Goal: Information Seeking & Learning: Learn about a topic

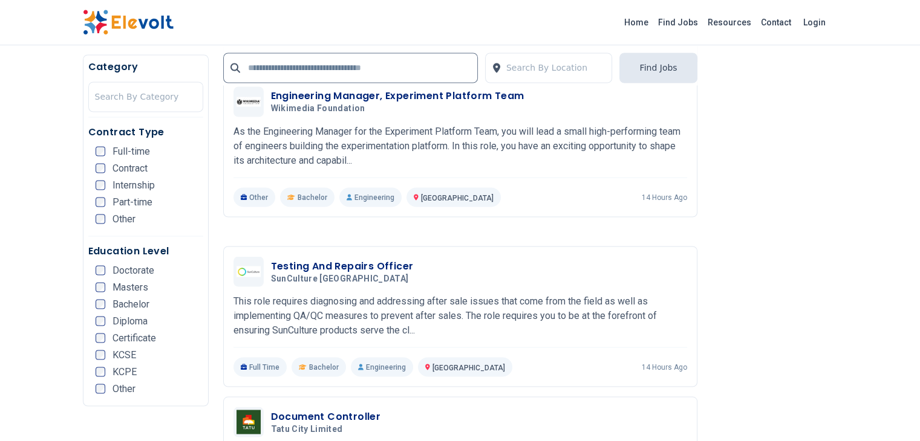
scroll to position [2203, 0]
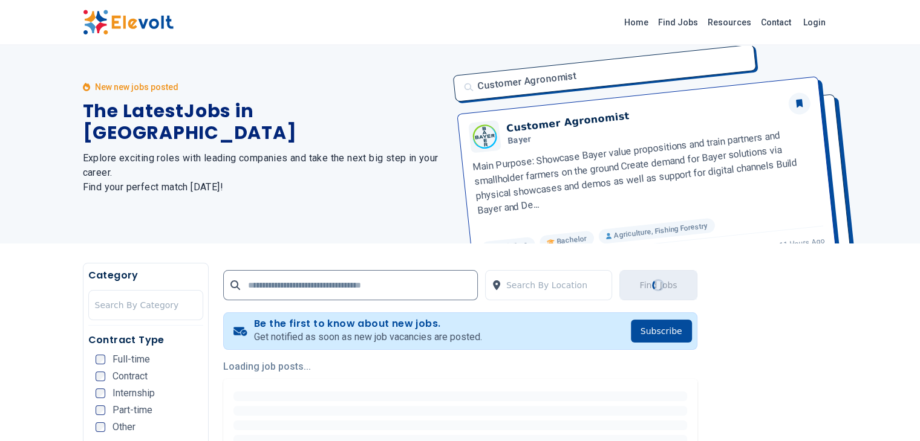
scroll to position [0, 0]
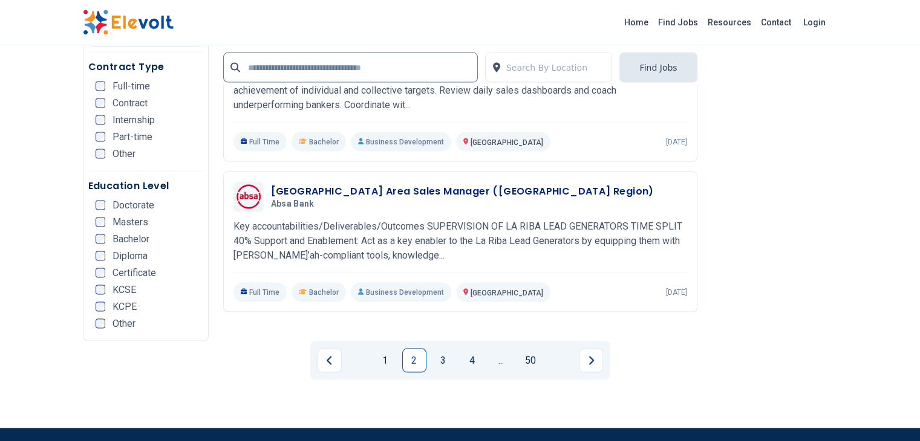
scroll to position [2406, 0]
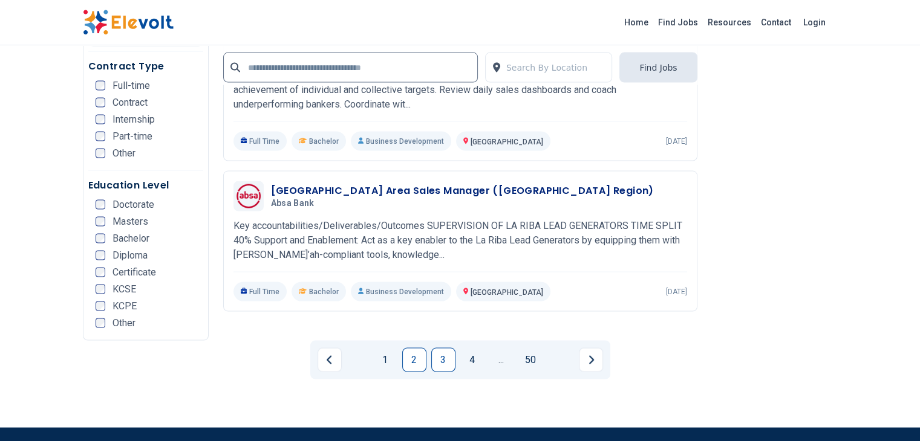
click at [447, 348] on link "3" at bounding box center [443, 360] width 24 height 24
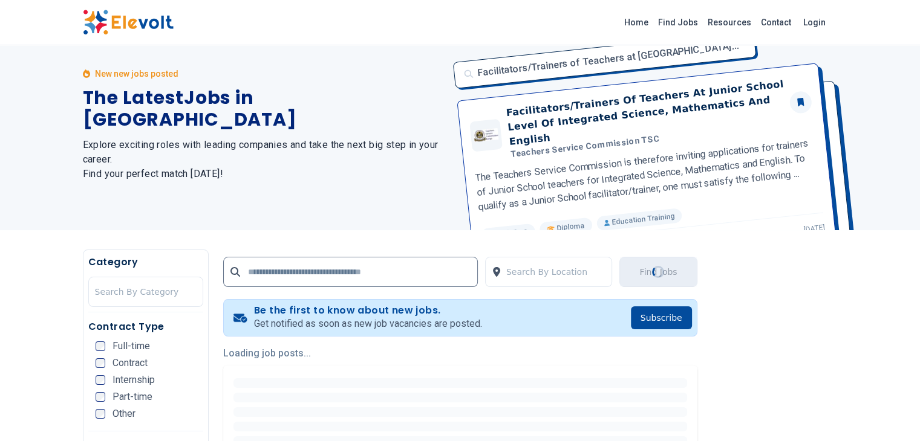
scroll to position [0, 0]
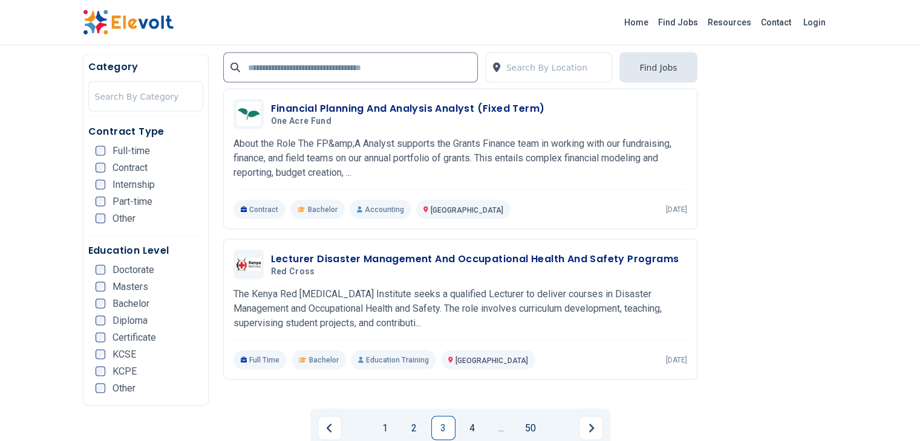
scroll to position [2329, 0]
click at [474, 416] on link "4" at bounding box center [472, 428] width 24 height 24
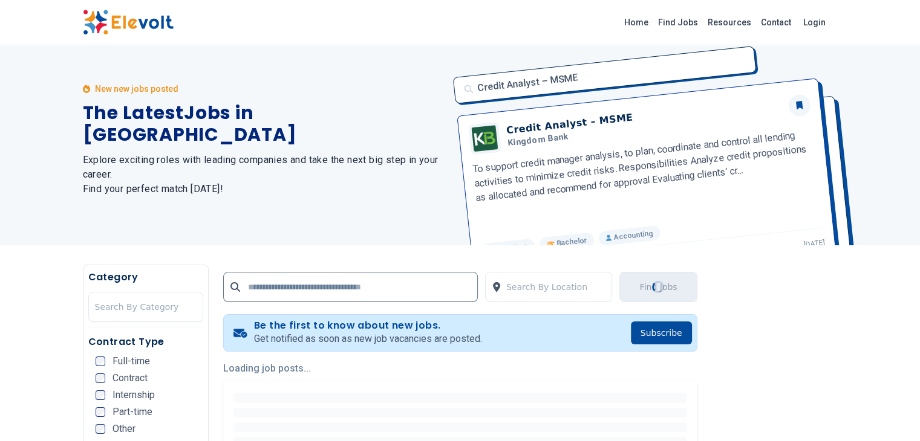
scroll to position [0, 0]
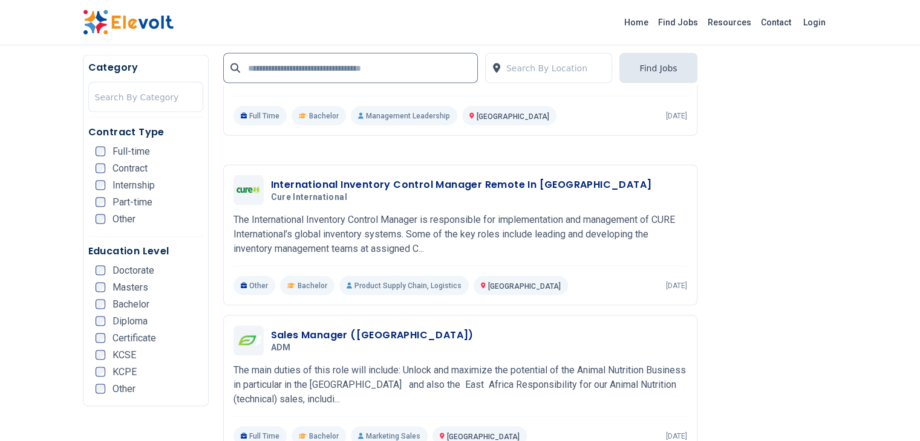
scroll to position [2253, 0]
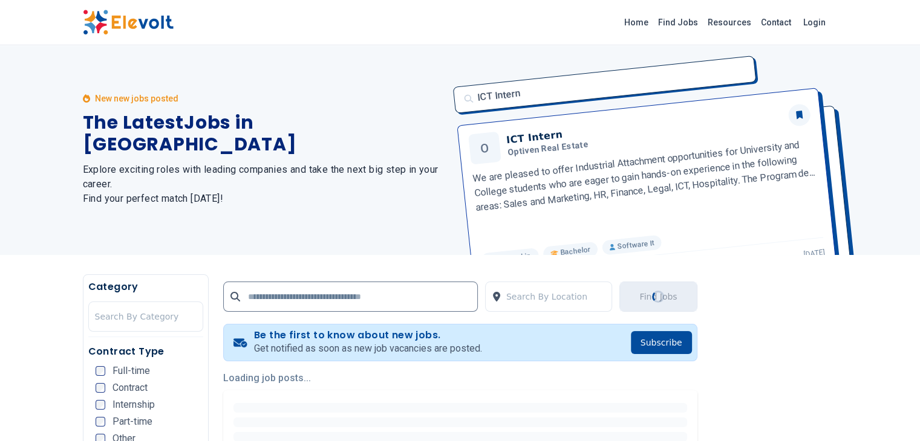
scroll to position [0, 0]
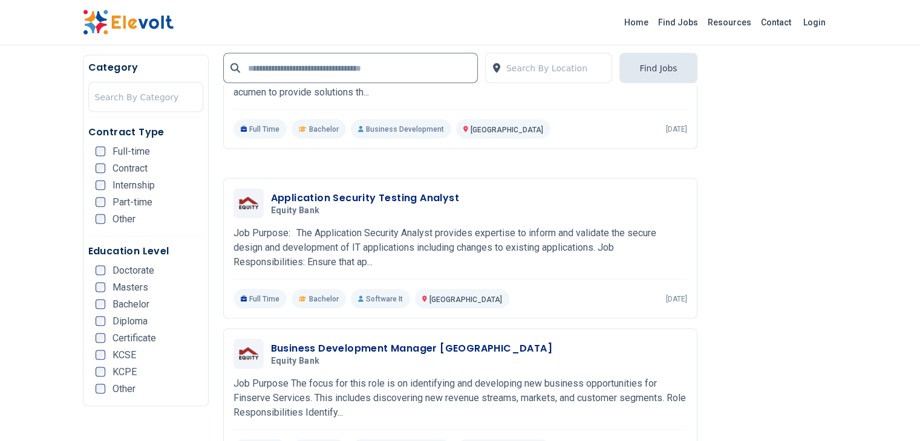
scroll to position [2242, 0]
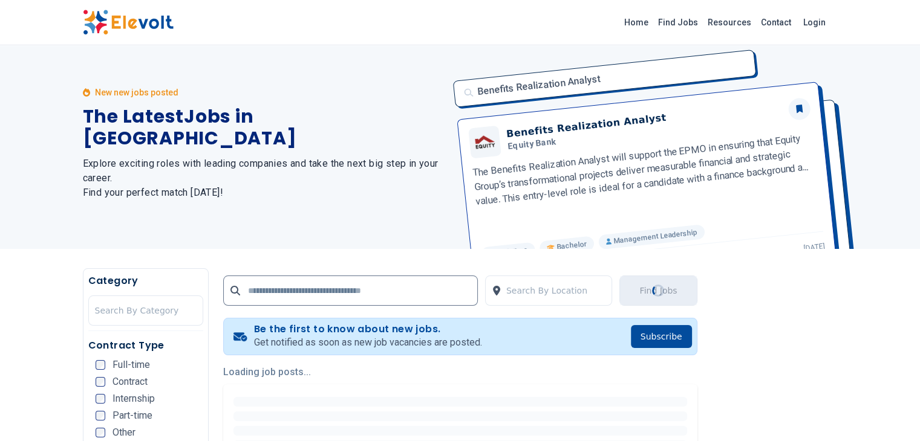
scroll to position [0, 0]
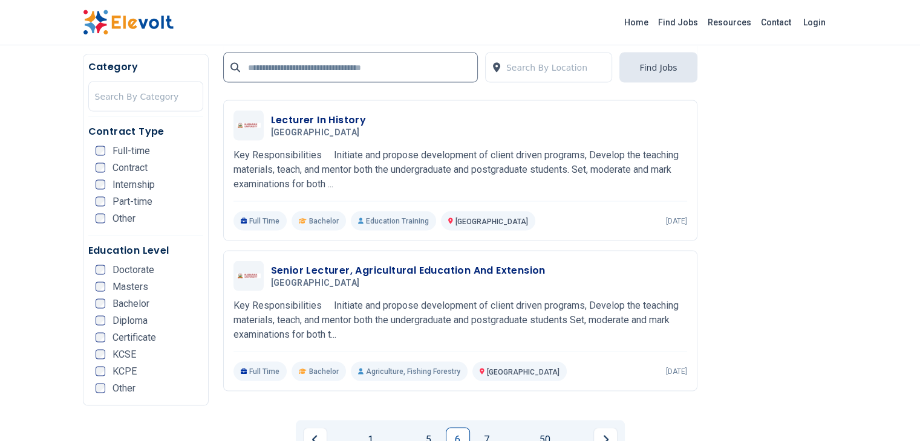
scroll to position [2317, 0]
click at [490, 428] on link "7" at bounding box center [487, 440] width 24 height 24
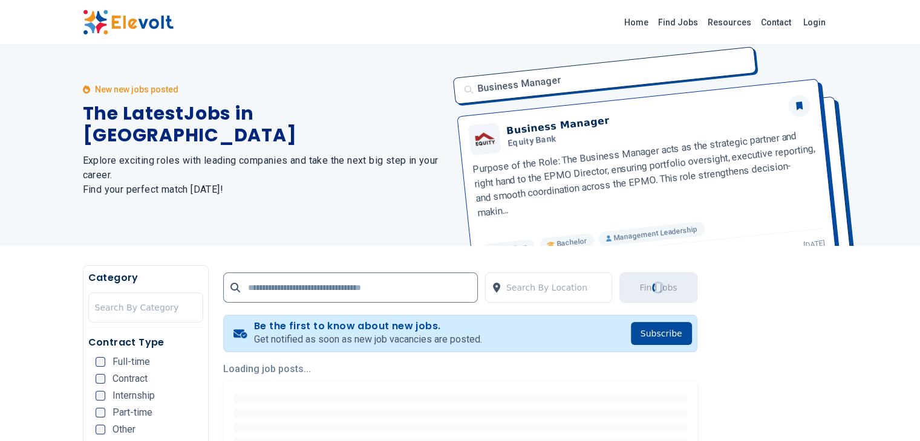
scroll to position [0, 0]
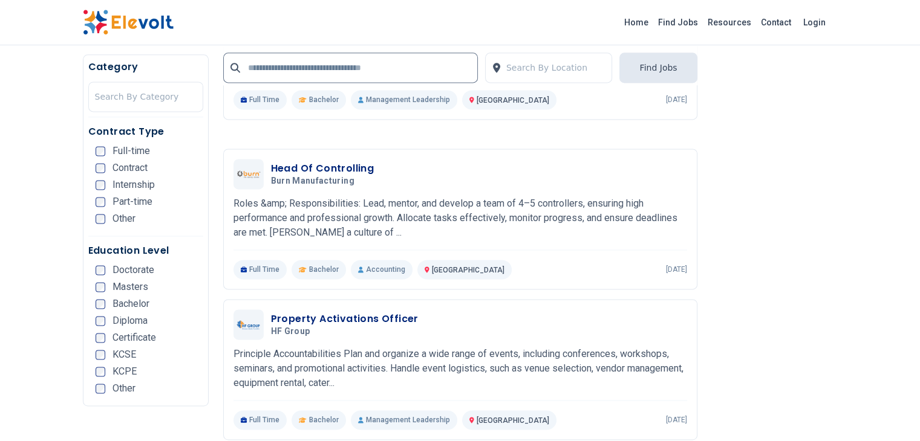
click at [247, 347] on p "Principle Accountabilities Plan and organize a wide range of events, including …" at bounding box center [459, 369] width 453 height 44
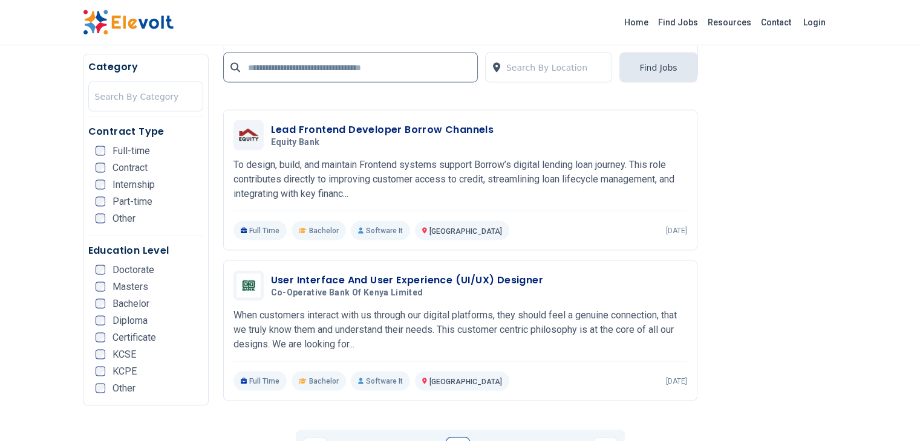
scroll to position [2309, 0]
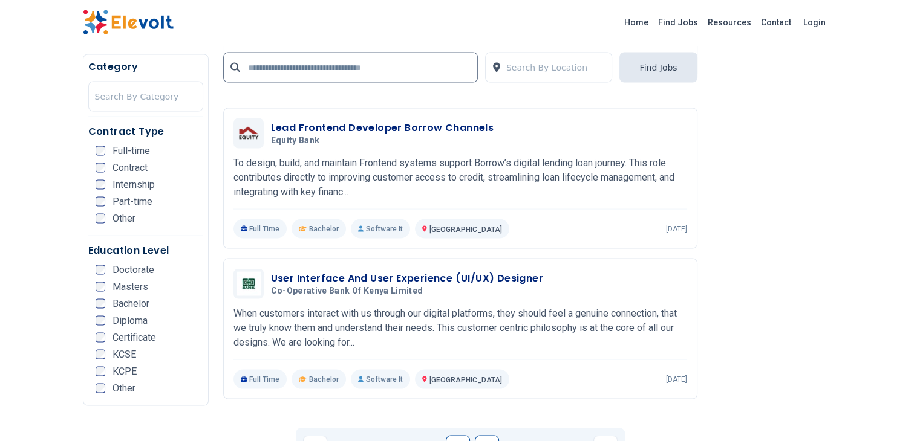
click at [487, 436] on link "8" at bounding box center [487, 448] width 24 height 24
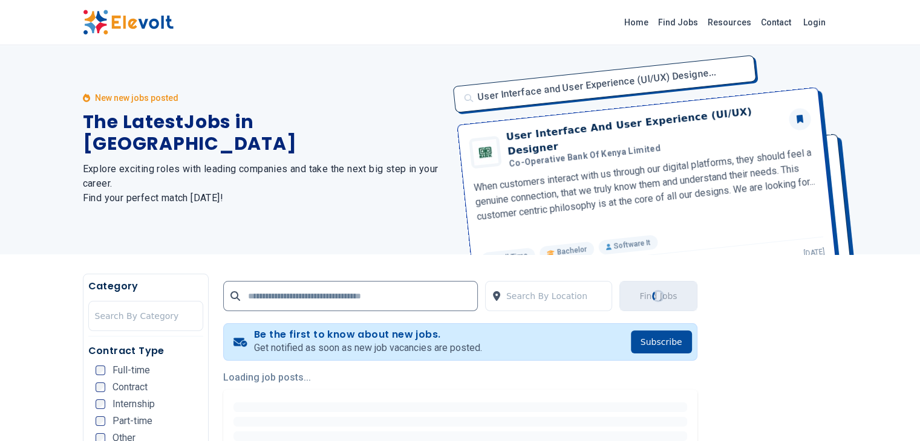
scroll to position [0, 0]
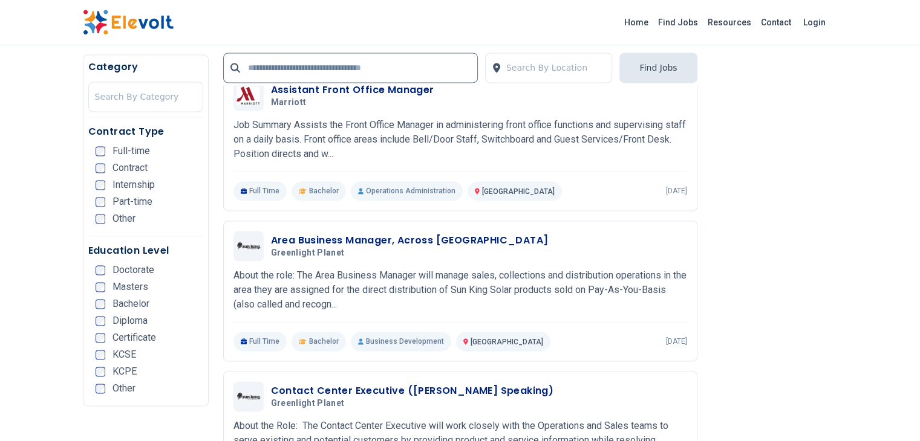
scroll to position [1724, 0]
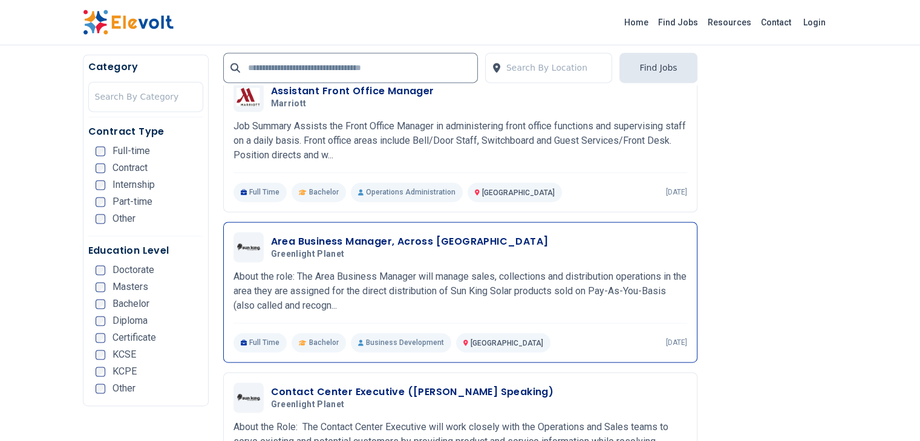
click at [377, 270] on p "About the role: The Area Business Manager will manage sales, collections and di…" at bounding box center [459, 292] width 453 height 44
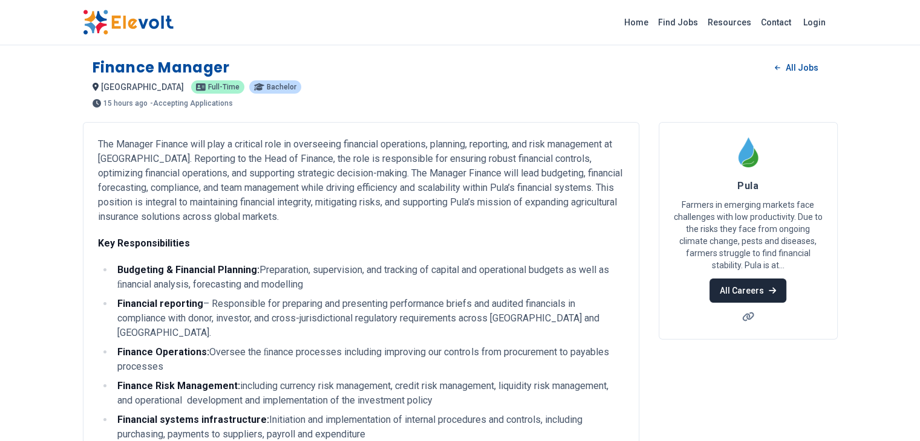
click at [786, 279] on link "All Careers" at bounding box center [747, 291] width 77 height 24
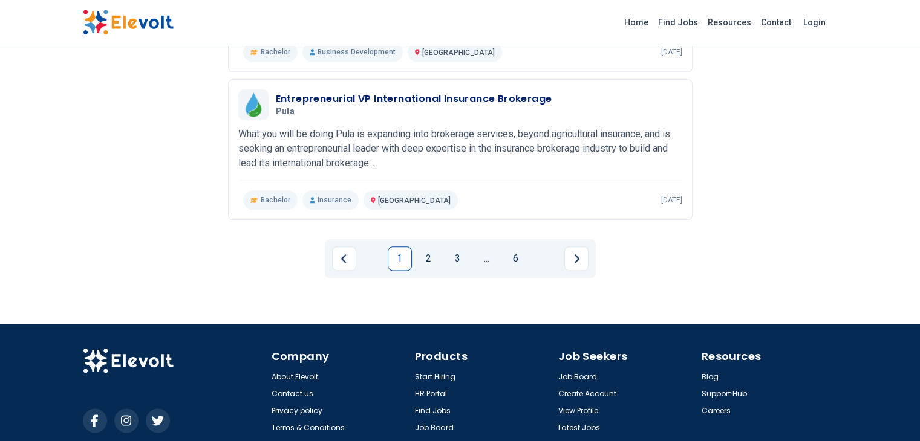
scroll to position [1465, 0]
